Goal: Information Seeking & Learning: Learn about a topic

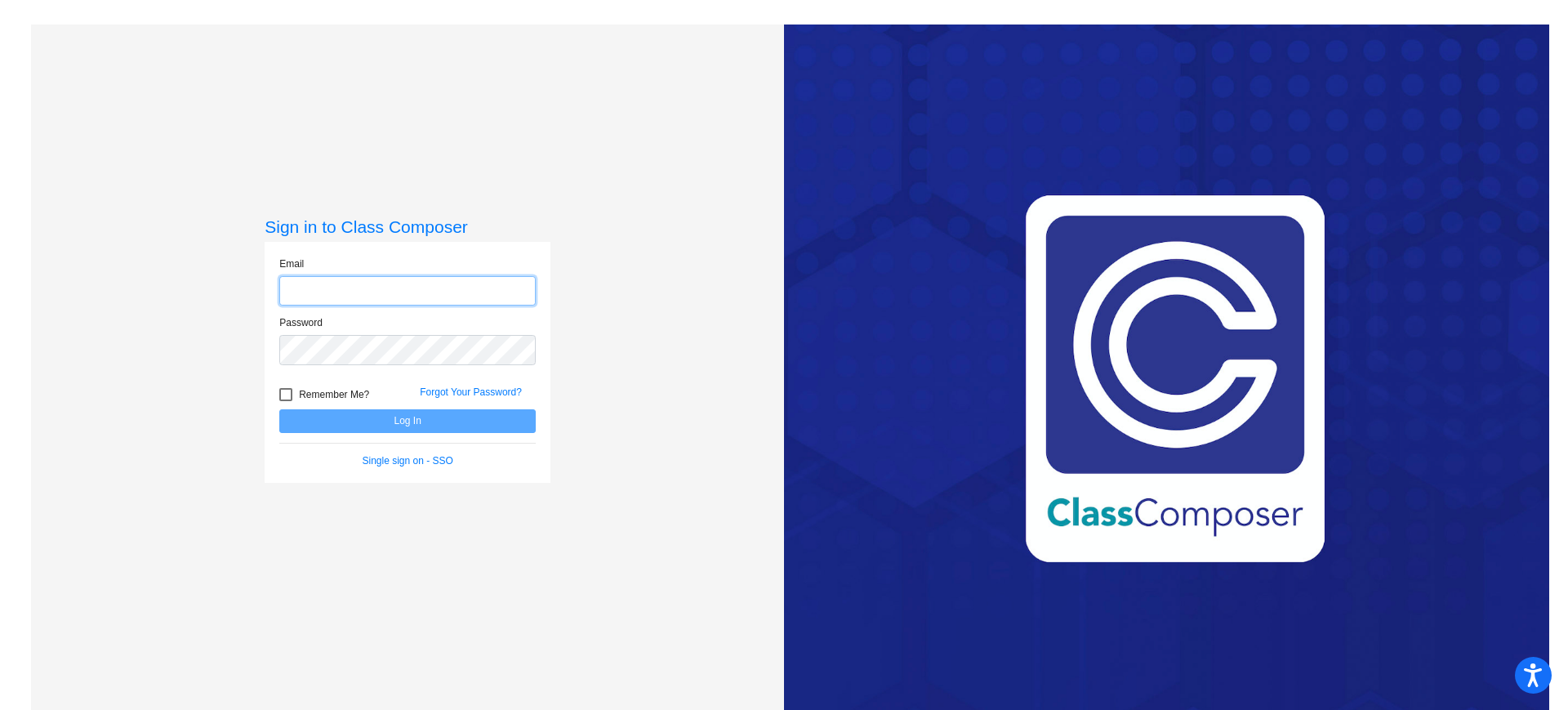
type input "[EMAIL_ADDRESS][DOMAIN_NAME]"
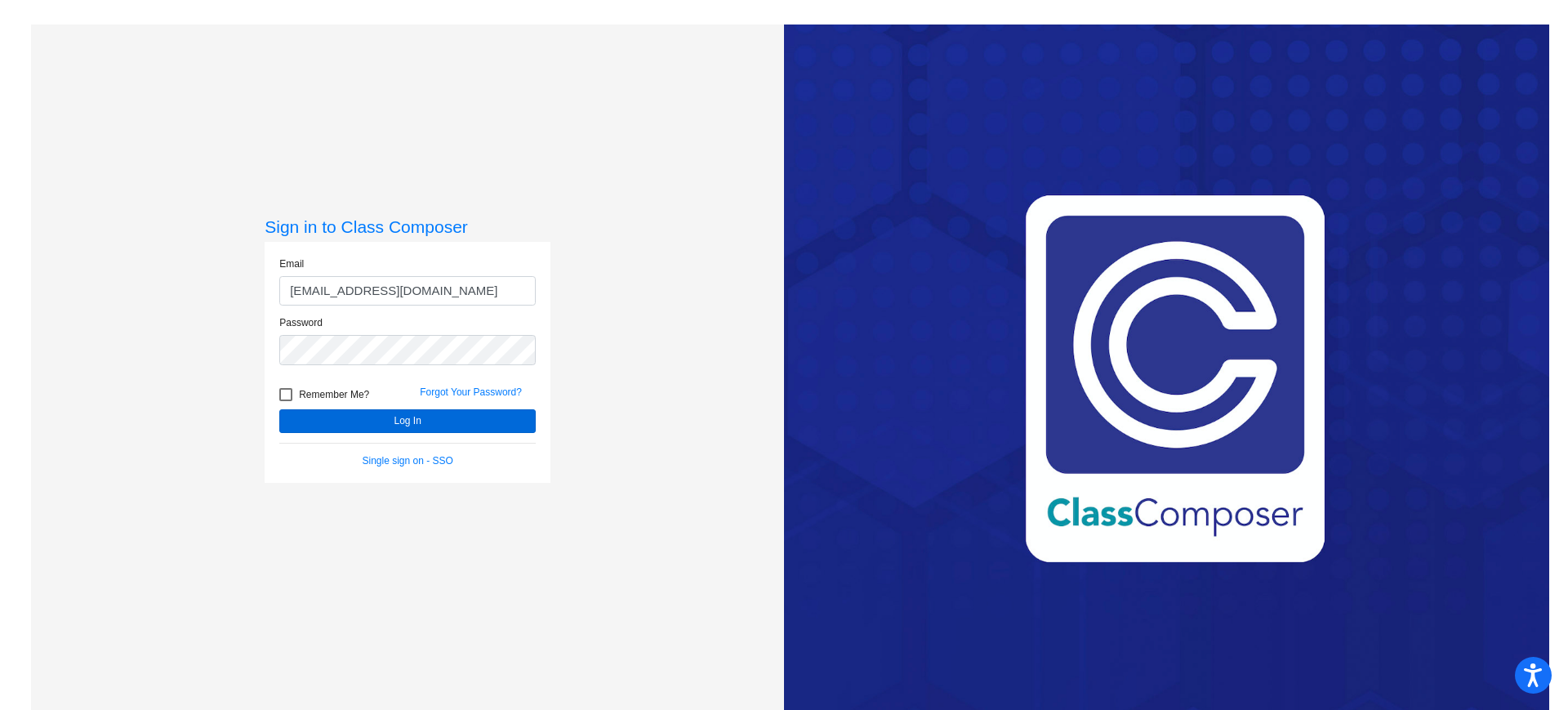
click at [409, 432] on button "Log In" at bounding box center [408, 421] width 257 height 24
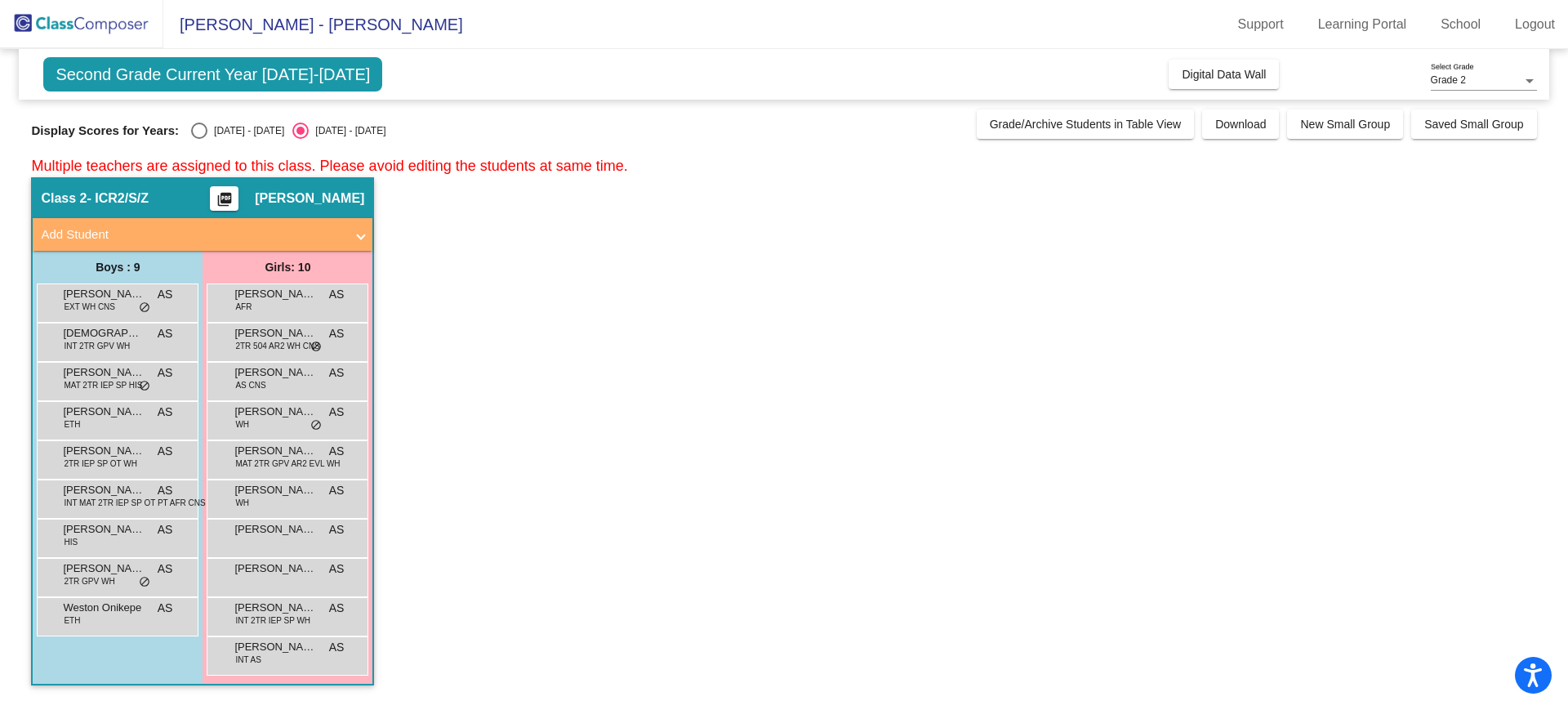
click at [197, 130] on div "Select an option" at bounding box center [199, 130] width 17 height 17
click at [198, 139] on input "[DATE] - [DATE]" at bounding box center [198, 139] width 1 height 1
radio input "true"
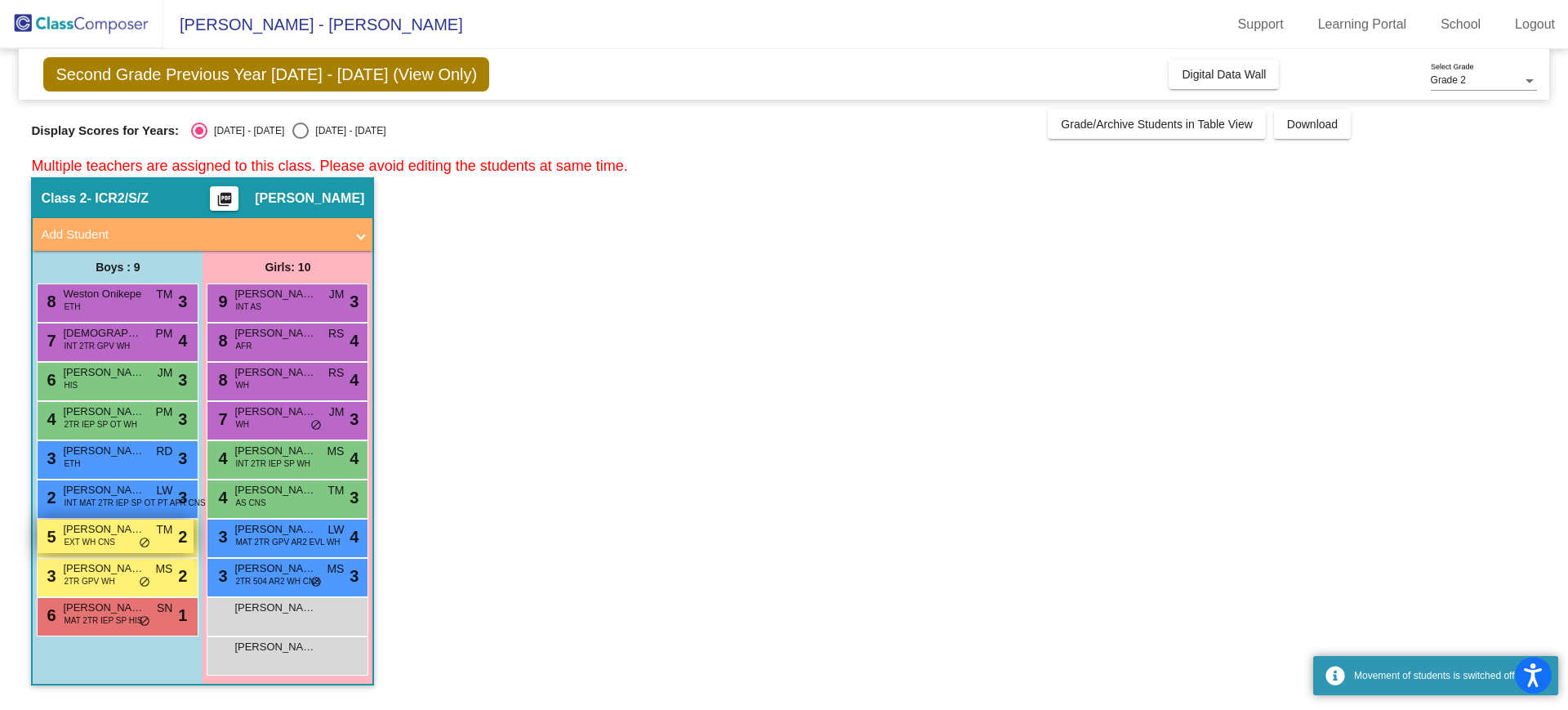
click at [95, 523] on span "[PERSON_NAME]" at bounding box center [103, 530] width 81 height 17
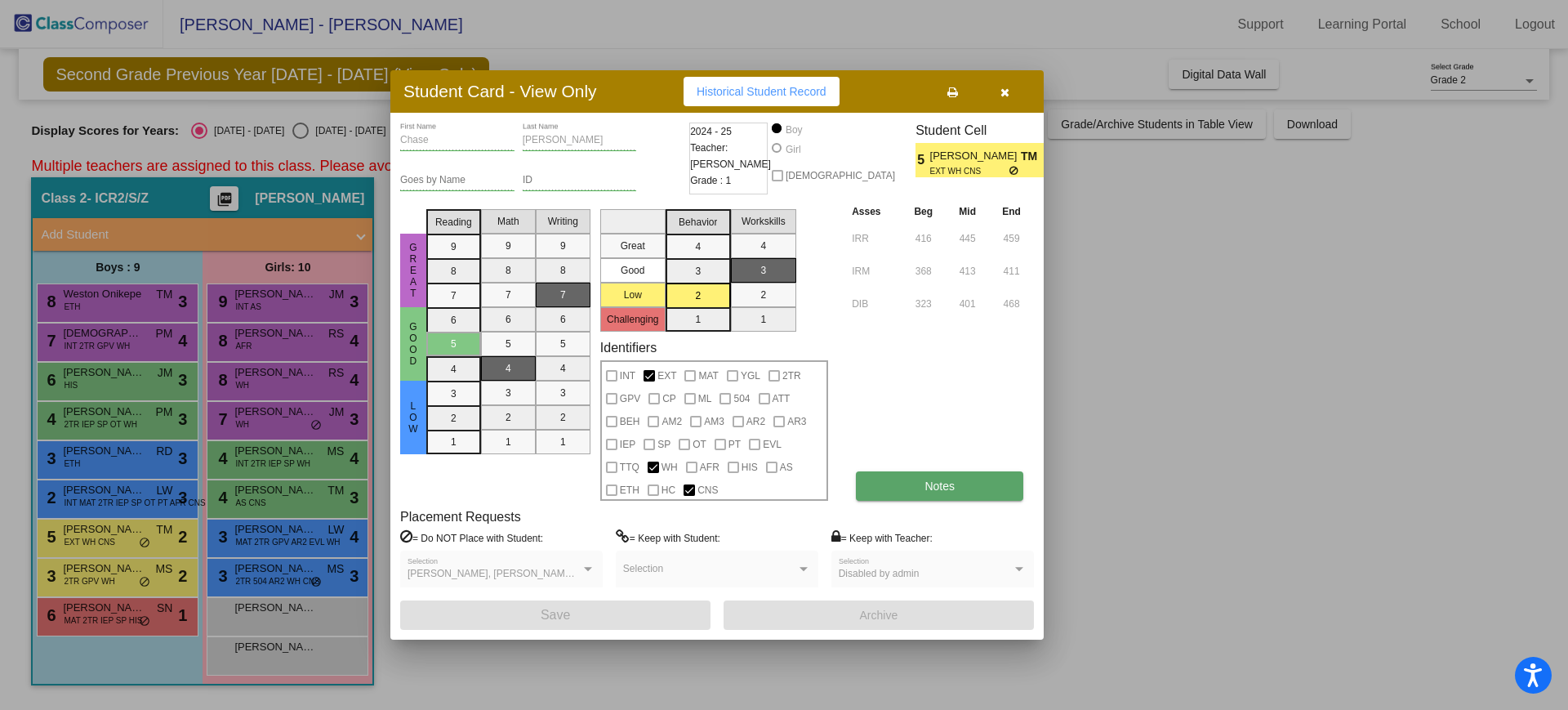
click at [942, 486] on span "Notes" at bounding box center [939, 485] width 30 height 13
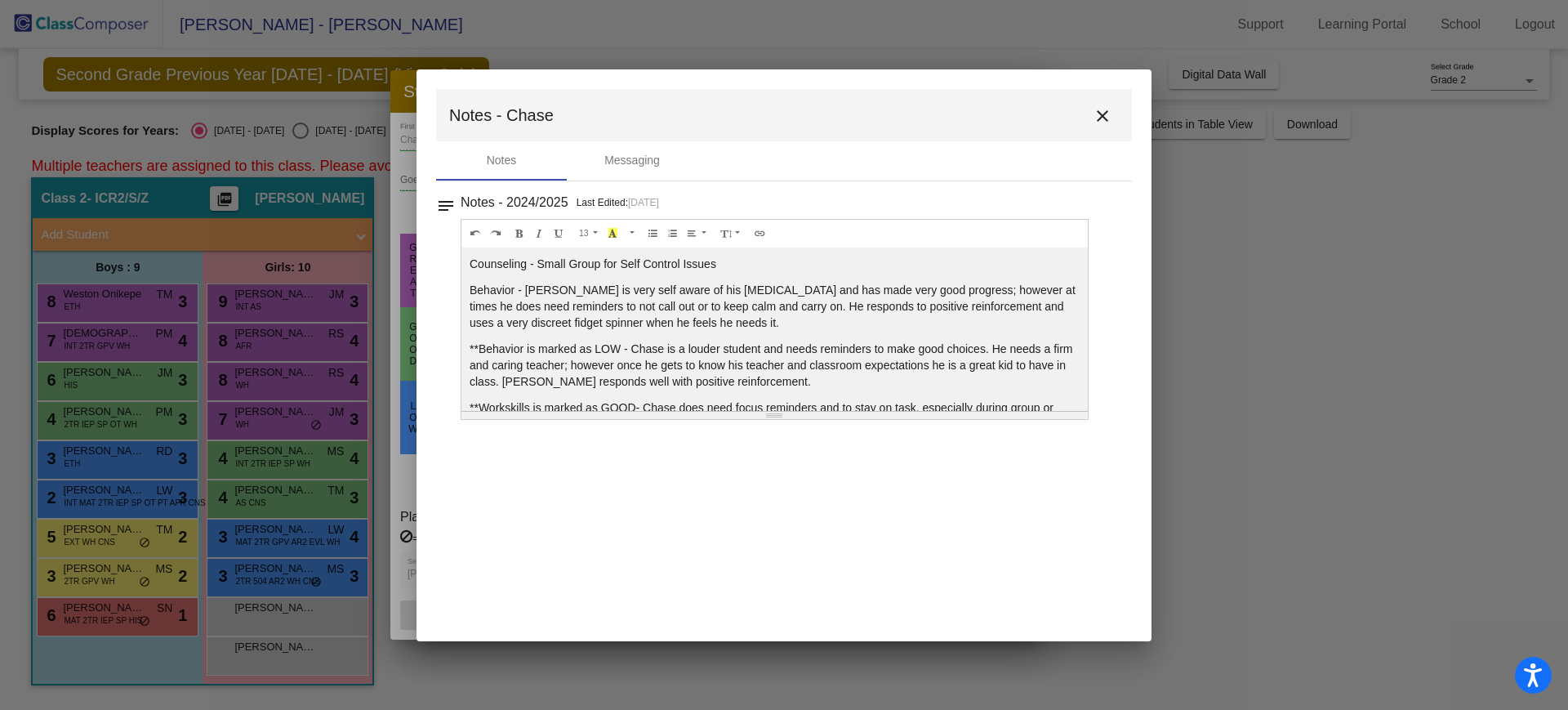
click at [1102, 120] on mat-icon "close" at bounding box center [1102, 116] width 20 height 20
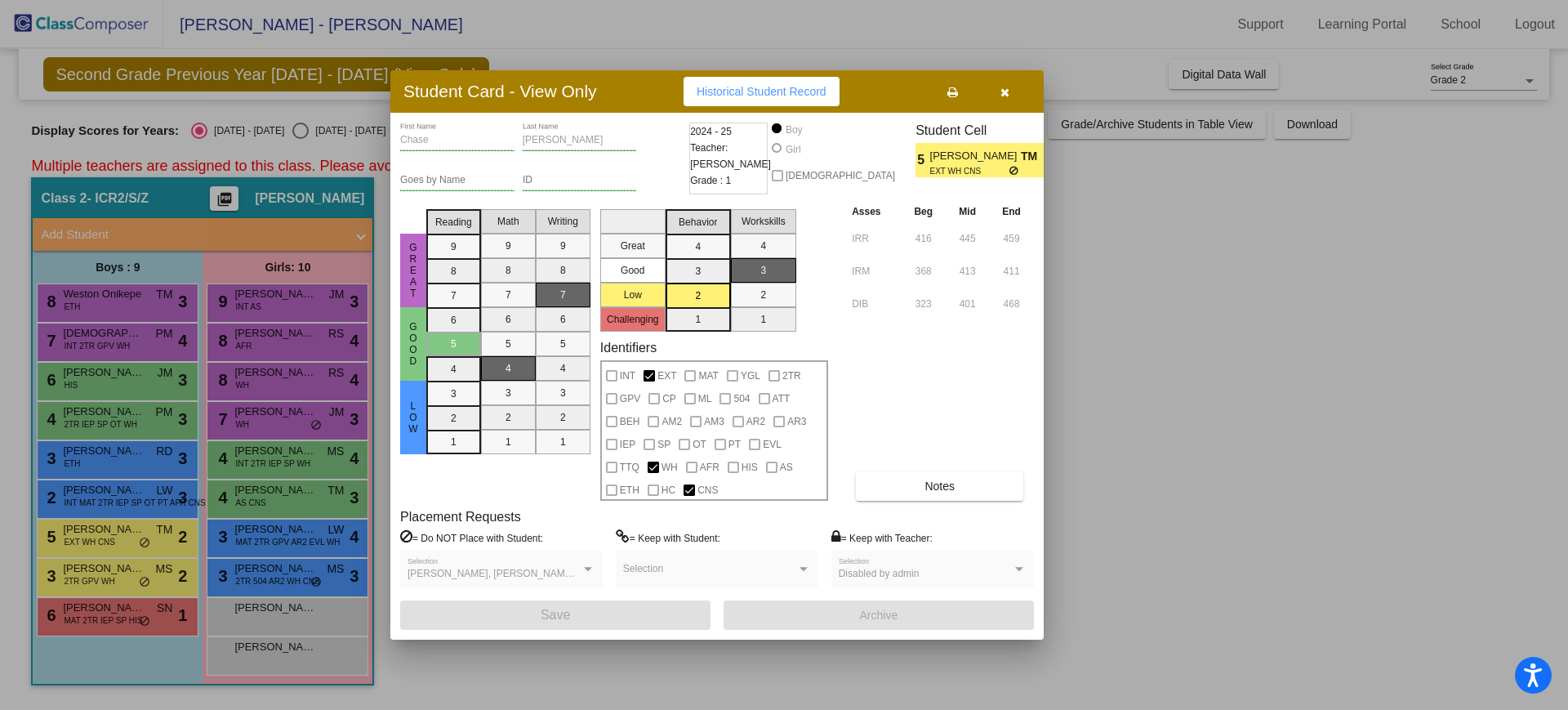
click at [998, 93] on button "button" at bounding box center [1004, 91] width 52 height 29
